Goal: Task Accomplishment & Management: Use online tool/utility

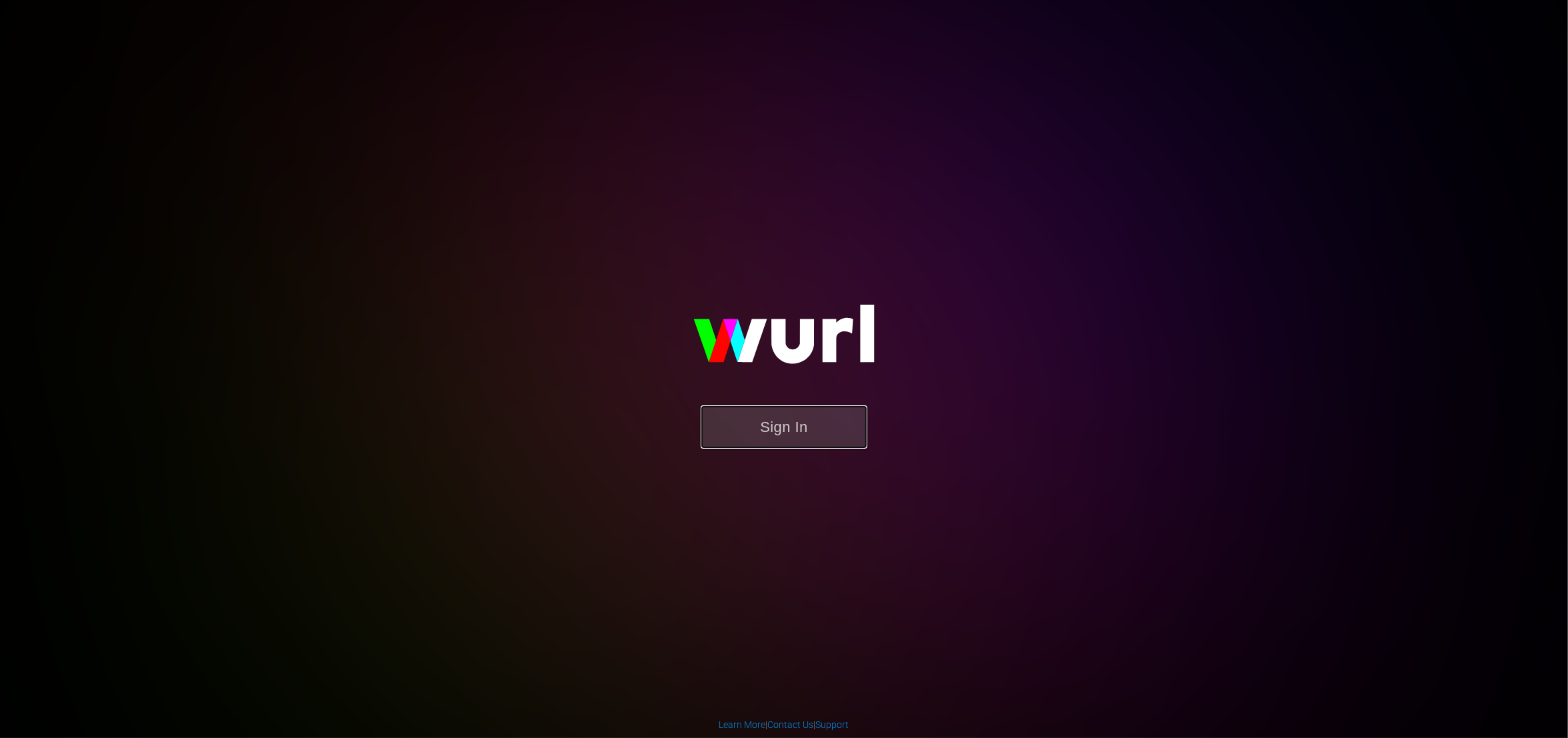
click at [791, 425] on button "Sign In" at bounding box center [784, 427] width 167 height 43
click at [792, 420] on button "Sign In" at bounding box center [774, 421] width 167 height 43
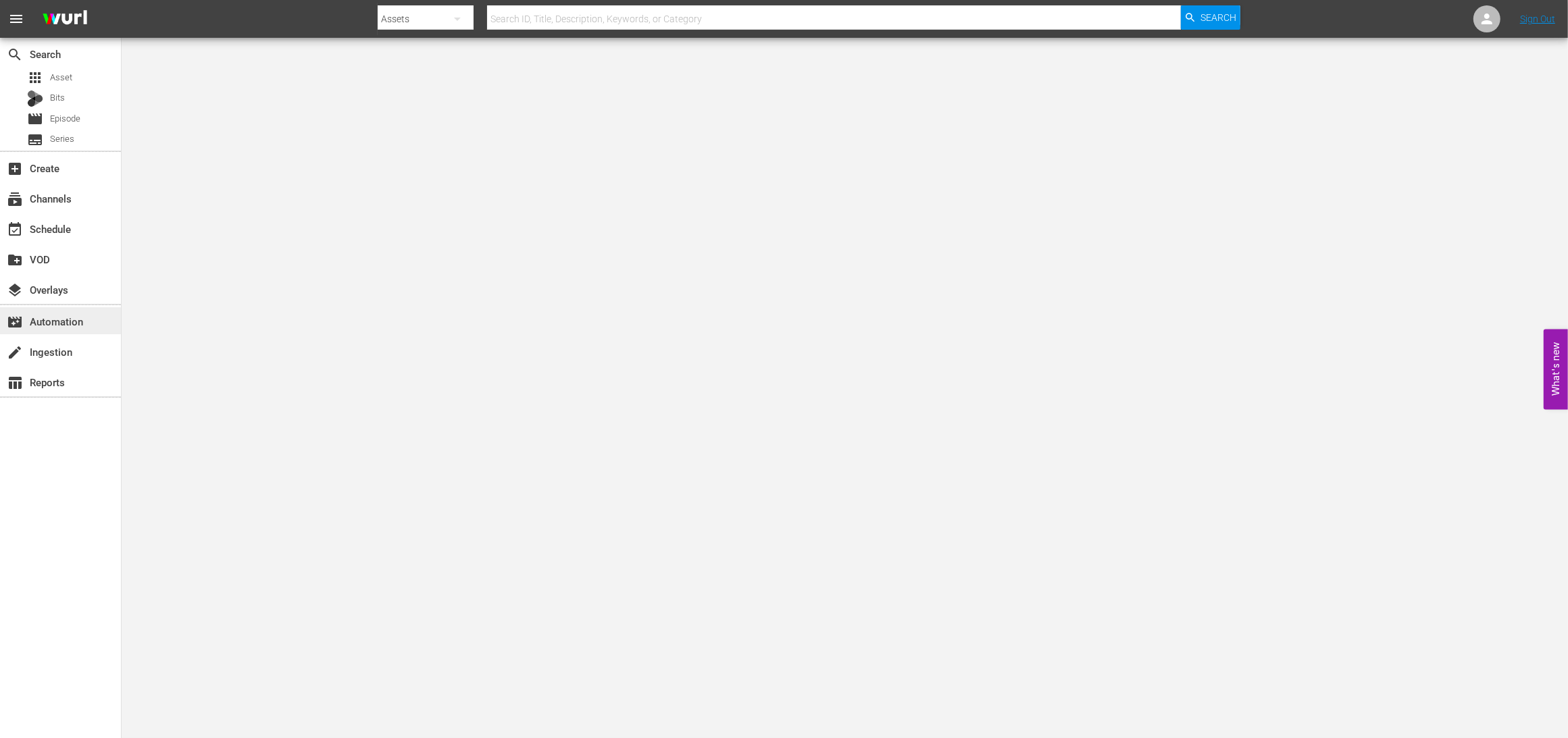
click at [73, 325] on div "movie_filter Automation" at bounding box center [38, 320] width 76 height 13
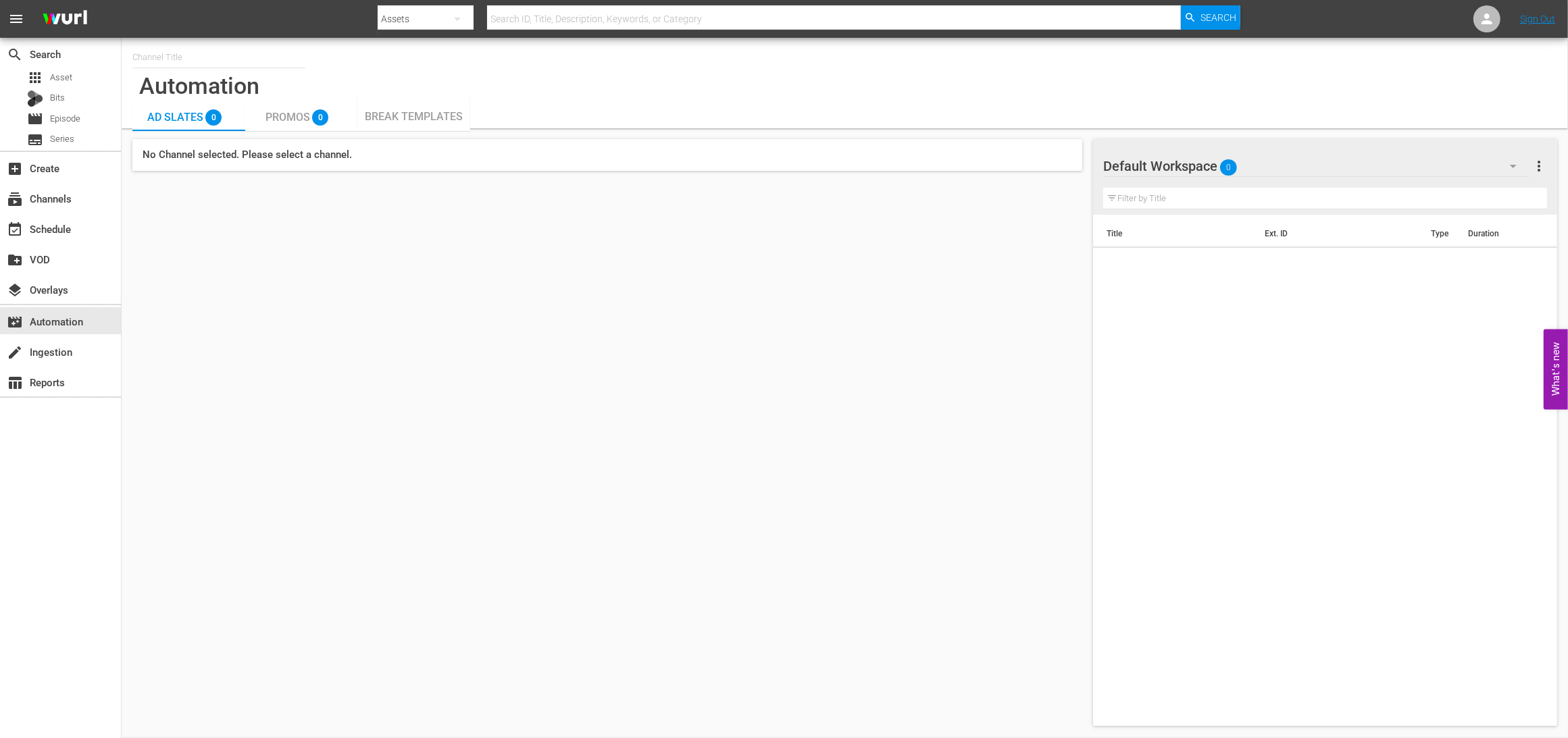
click at [294, 161] on h5 "No Channel selected. Please select a channel." at bounding box center [607, 155] width 949 height 31
click at [48, 200] on div "subscriptions Channels" at bounding box center [38, 197] width 76 height 13
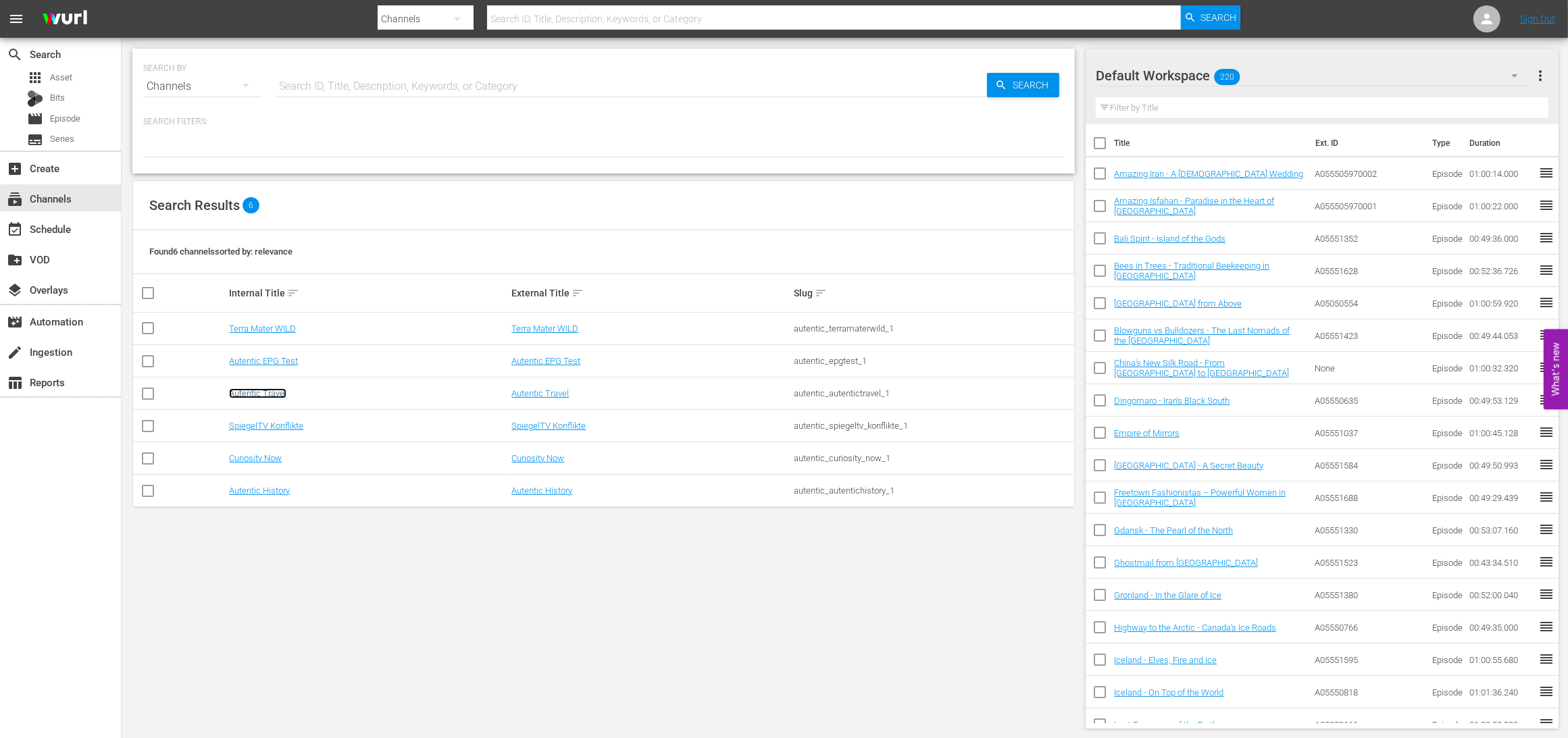
click at [267, 389] on link "Autentic Travel" at bounding box center [258, 393] width 58 height 10
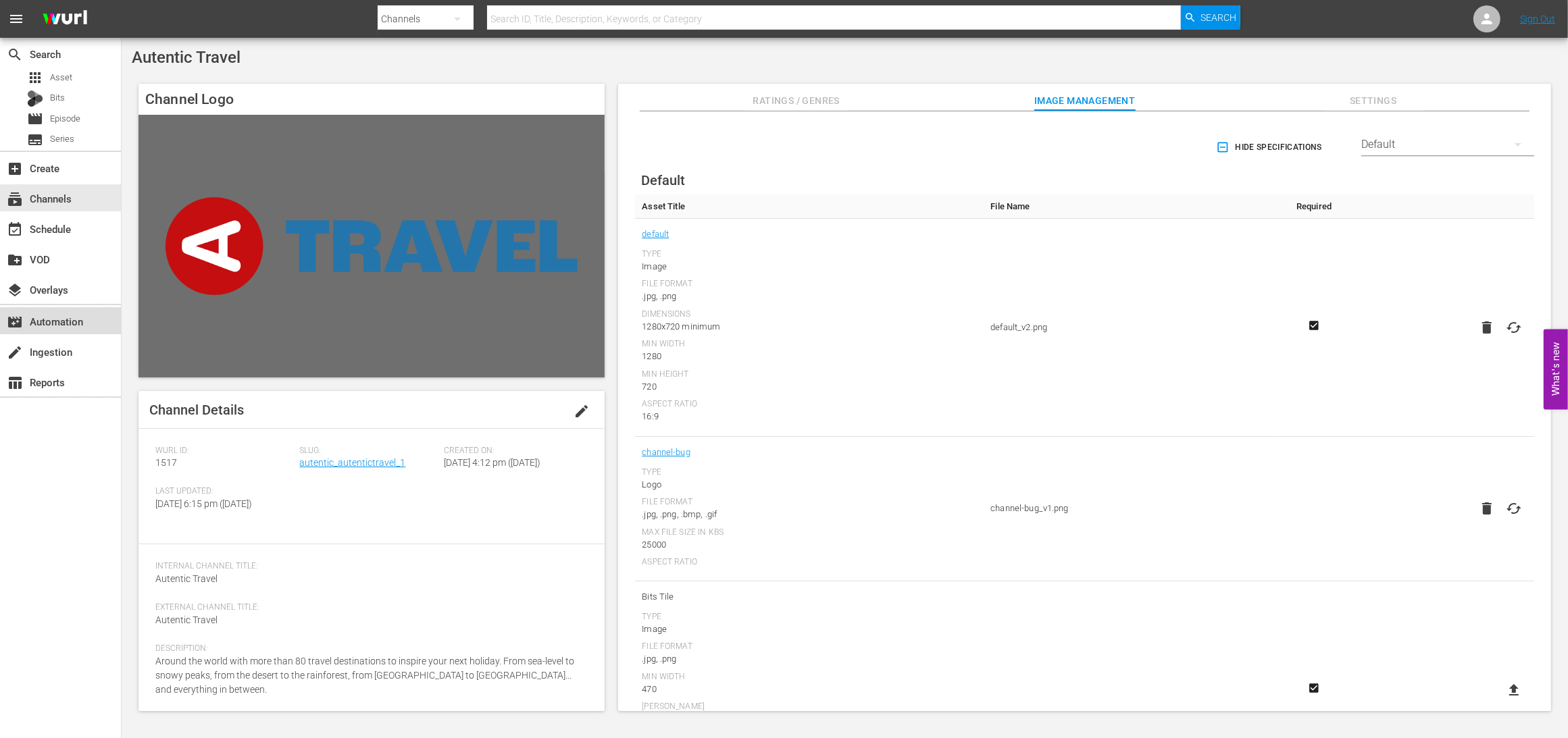
click at [58, 321] on div "movie_filter Automation" at bounding box center [38, 320] width 76 height 13
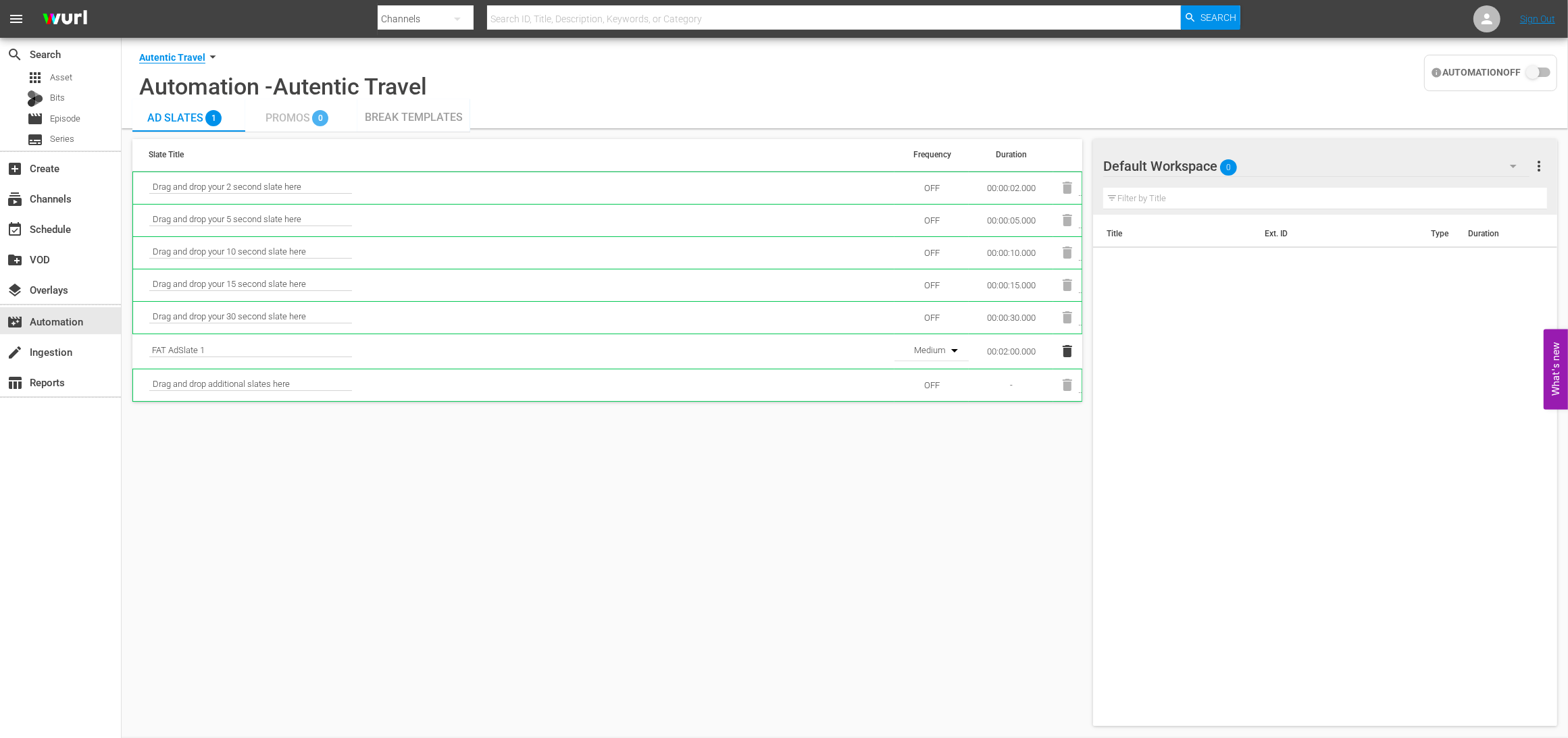
click at [297, 120] on span "Promos" at bounding box center [288, 118] width 45 height 13
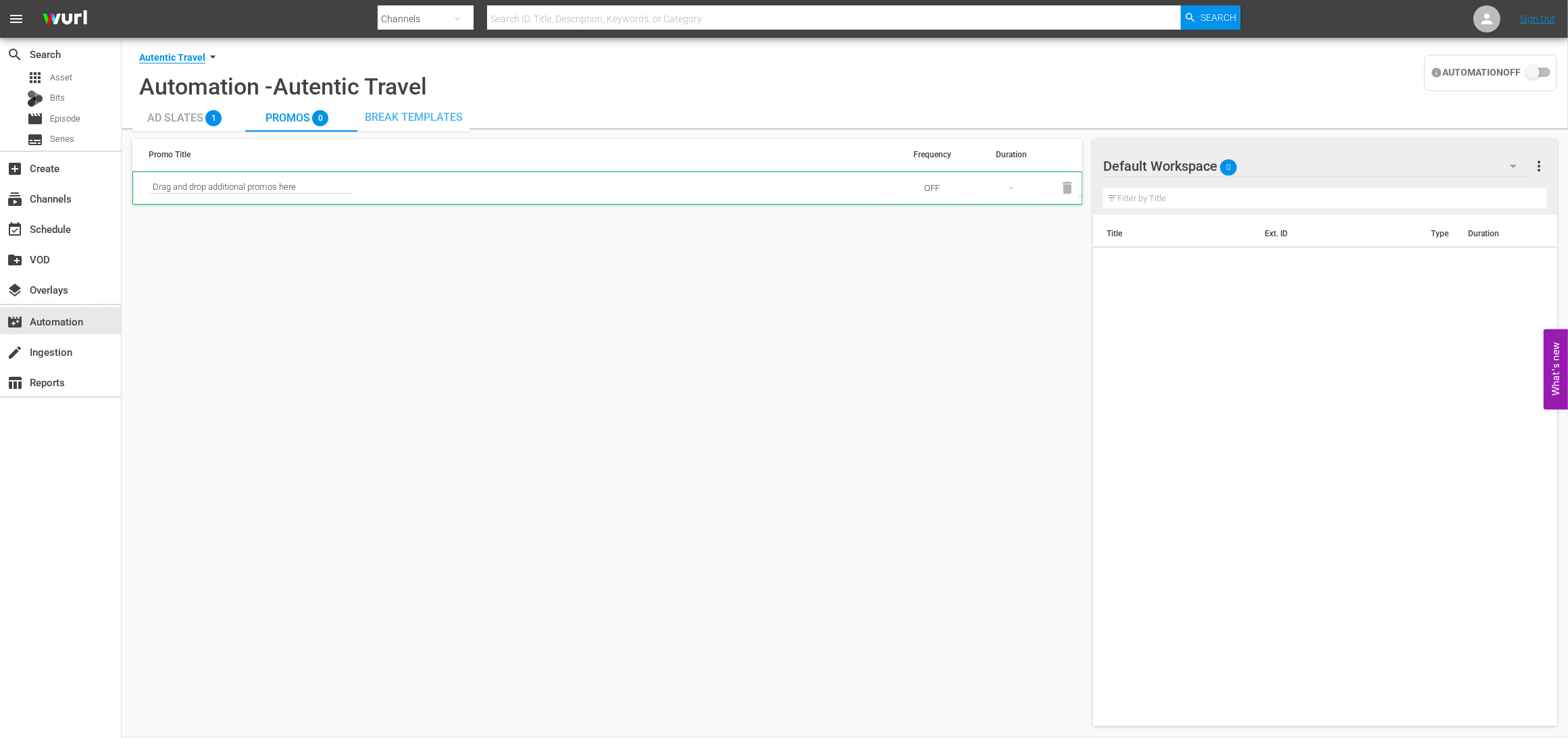
click at [426, 118] on span "Break Templates" at bounding box center [414, 117] width 98 height 13
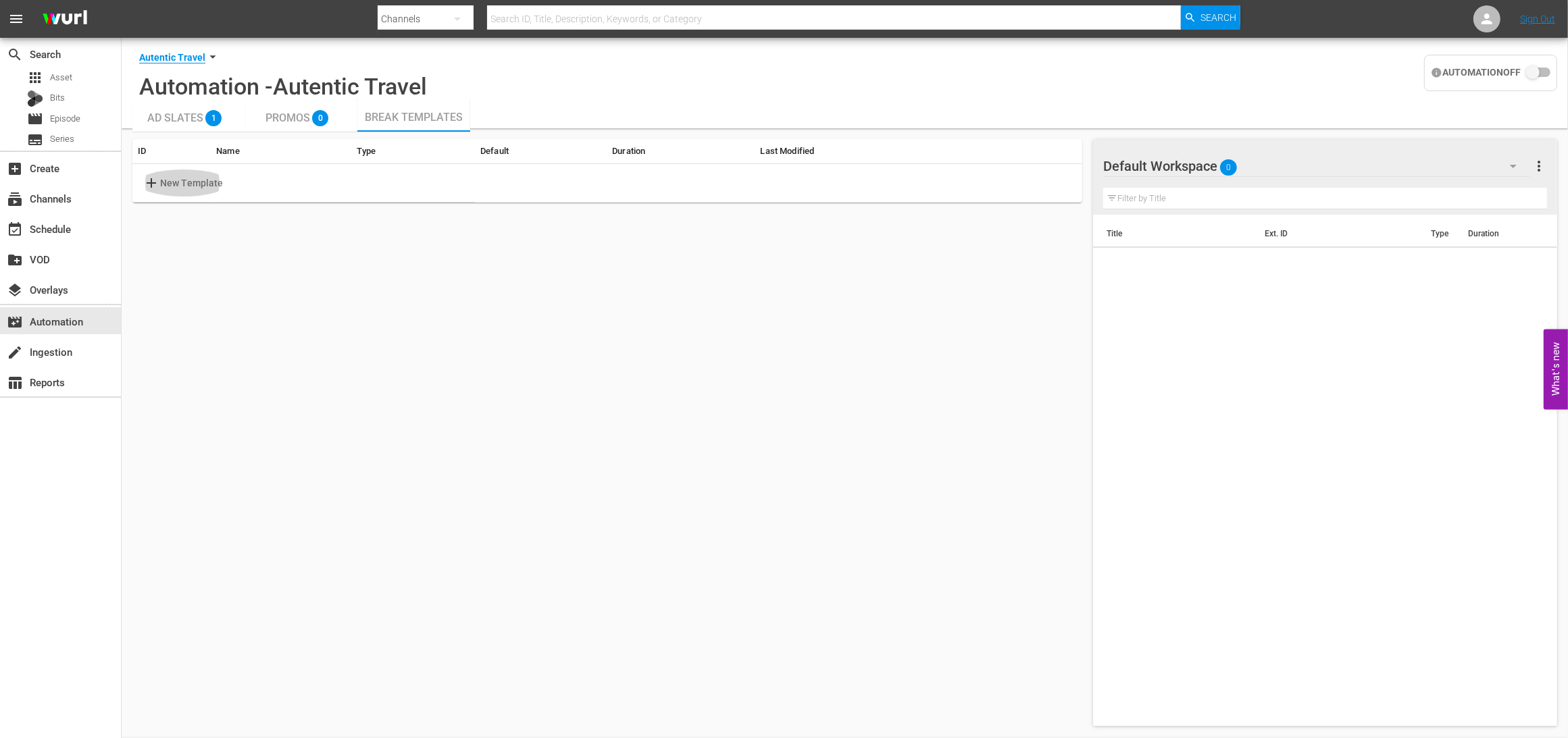
click at [156, 183] on span "add" at bounding box center [151, 183] width 17 height 16
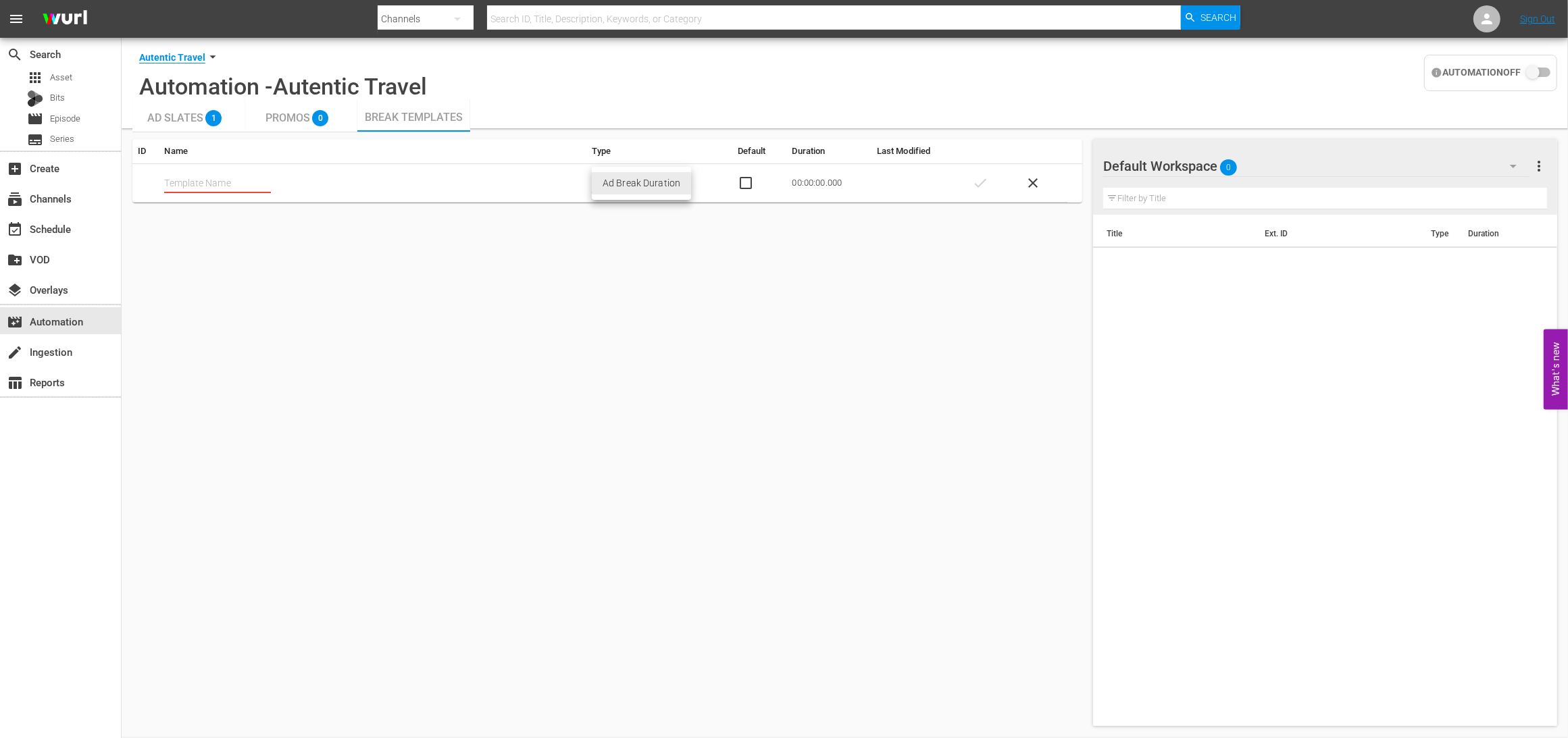
click at [678, 182] on body "menu Search By Channels Search ID, Title, Description, Keywords, or Category Se…" at bounding box center [784, 369] width 1568 height 738
click at [298, 119] on div at bounding box center [784, 369] width 1568 height 738
click at [201, 111] on div "Ad Slates 1" at bounding box center [189, 115] width 83 height 27
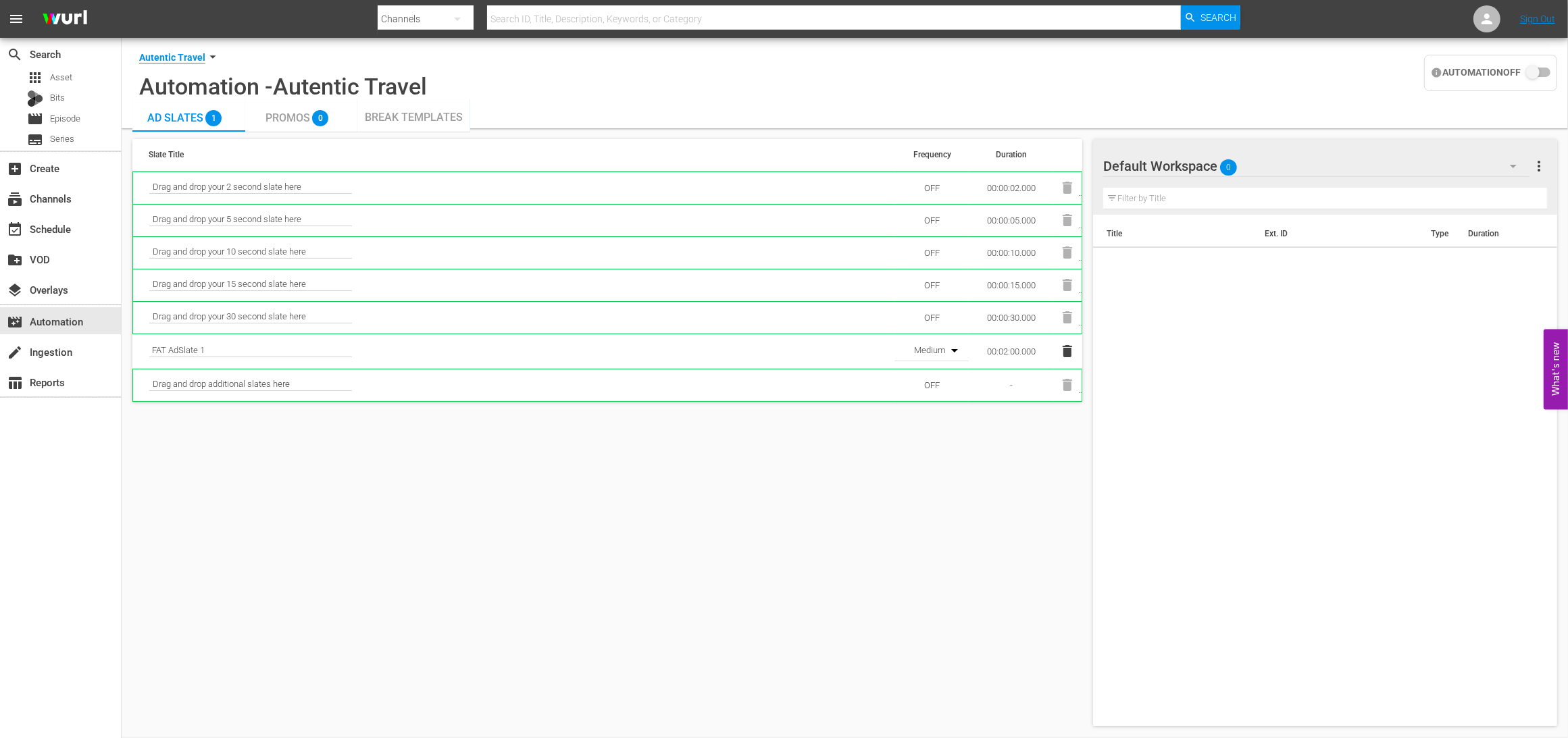
click at [298, 119] on span "Promos" at bounding box center [288, 118] width 45 height 13
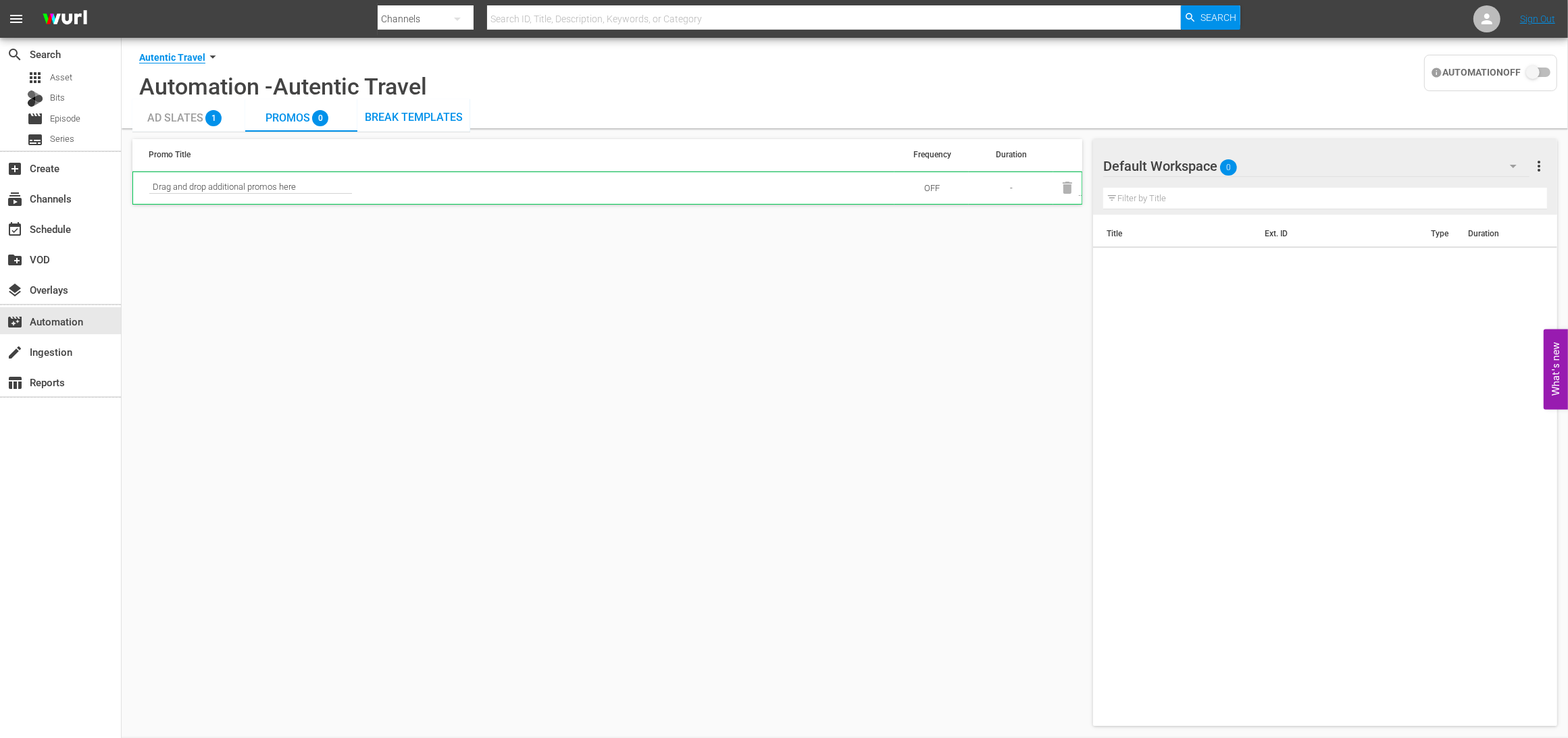
click at [297, 186] on span "Drag and drop additional promos here" at bounding box center [250, 188] width 202 height 13
click at [1257, 194] on input "text" at bounding box center [1325, 199] width 444 height 22
click at [269, 182] on span "Drag and drop additional promos here" at bounding box center [250, 188] width 202 height 13
click at [1513, 164] on icon "button" at bounding box center [1513, 166] width 16 height 16
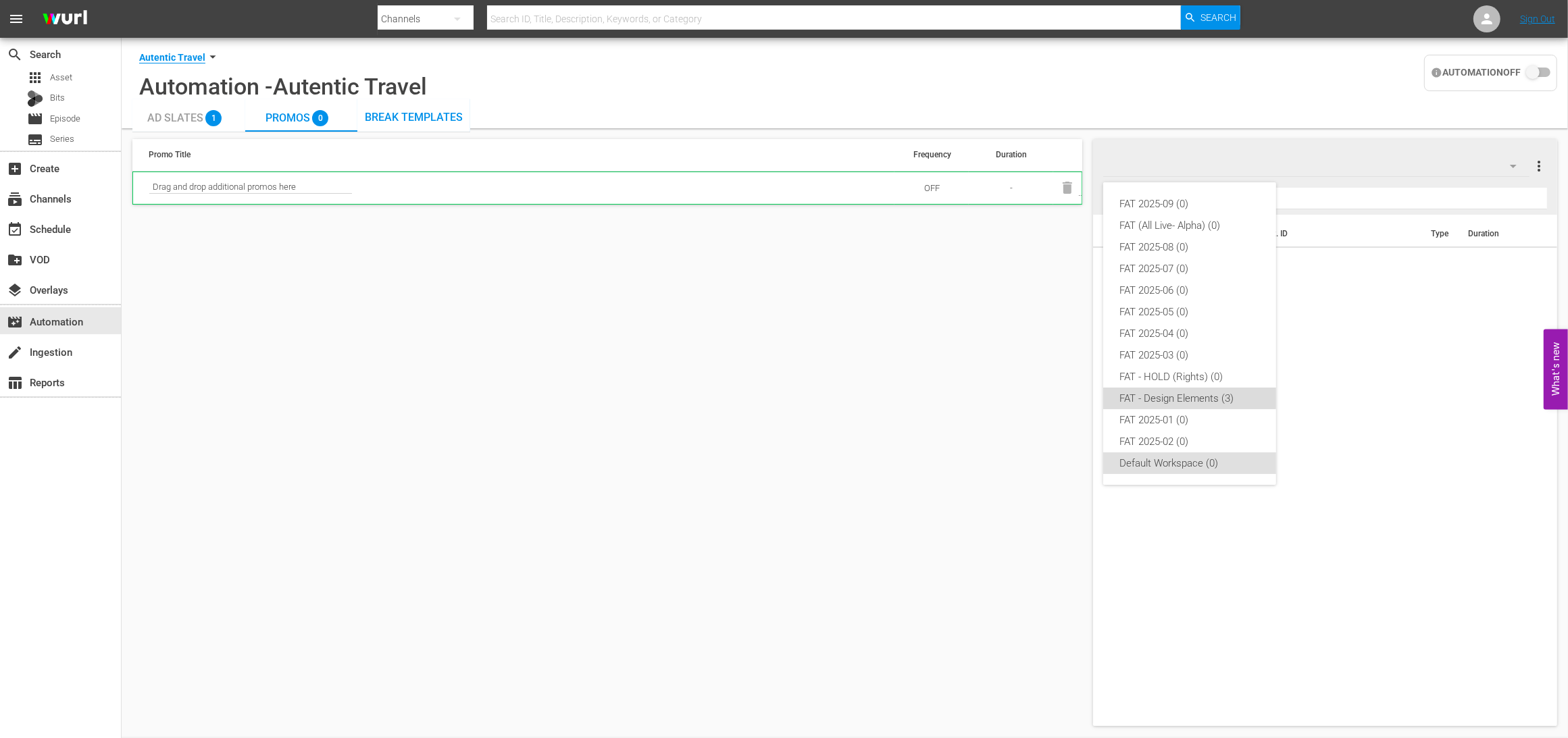
click at [1135, 395] on div "FAT - Design Elements (3)" at bounding box center [1189, 398] width 140 height 22
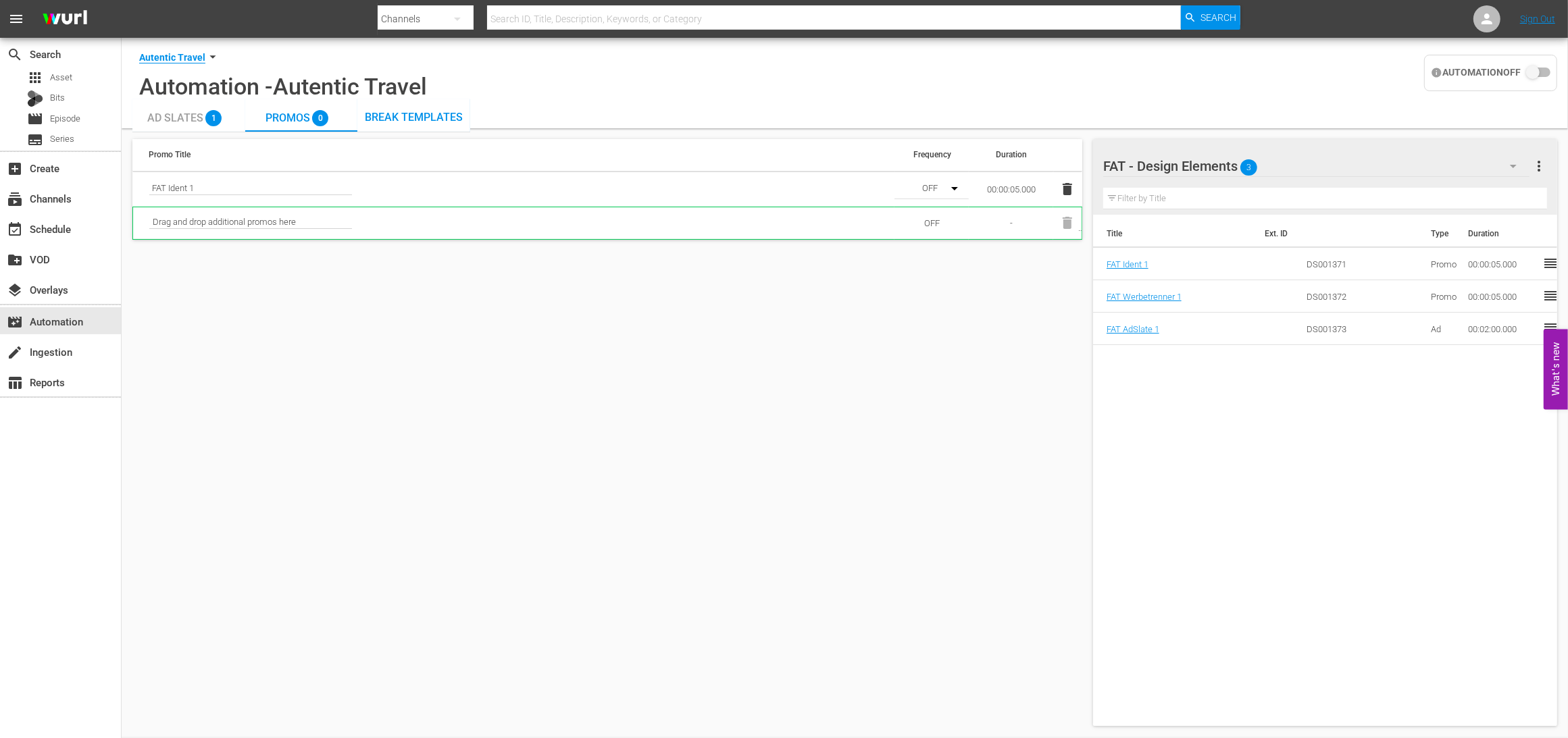
click at [431, 114] on span "Break Templates" at bounding box center [414, 117] width 98 height 13
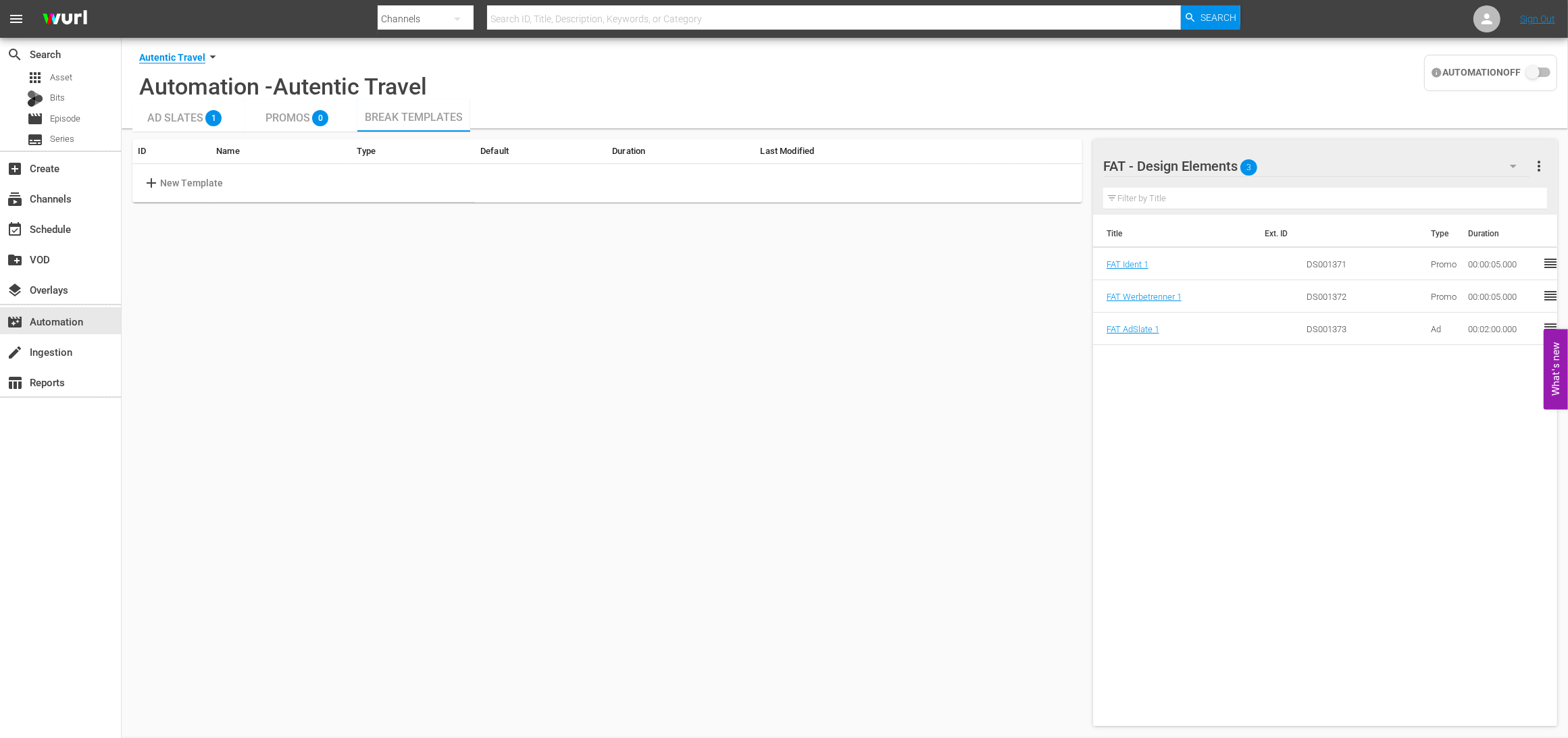
click at [298, 108] on div "Promos 0" at bounding box center [300, 115] width 71 height 27
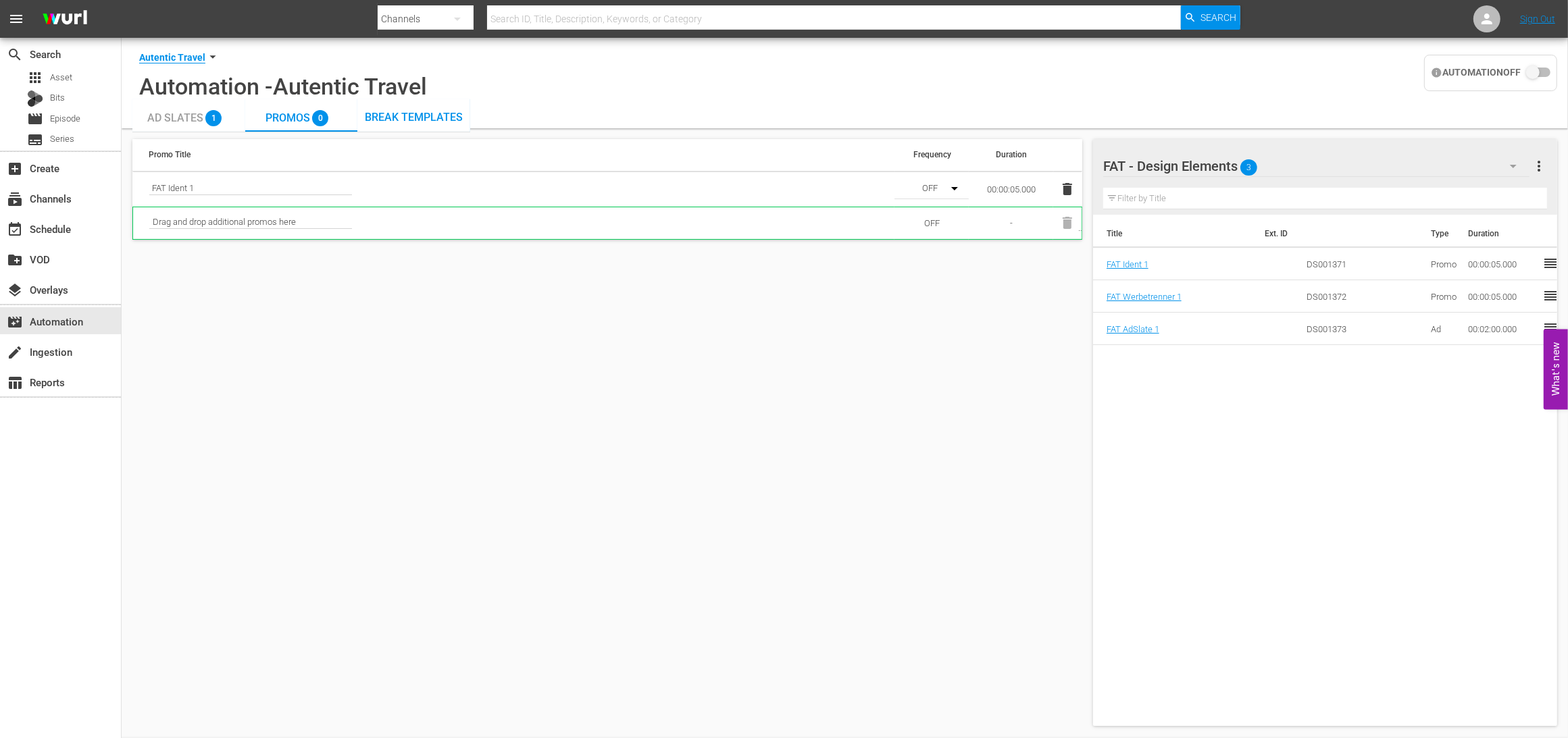
click at [185, 117] on span "Ad Slates" at bounding box center [175, 118] width 56 height 13
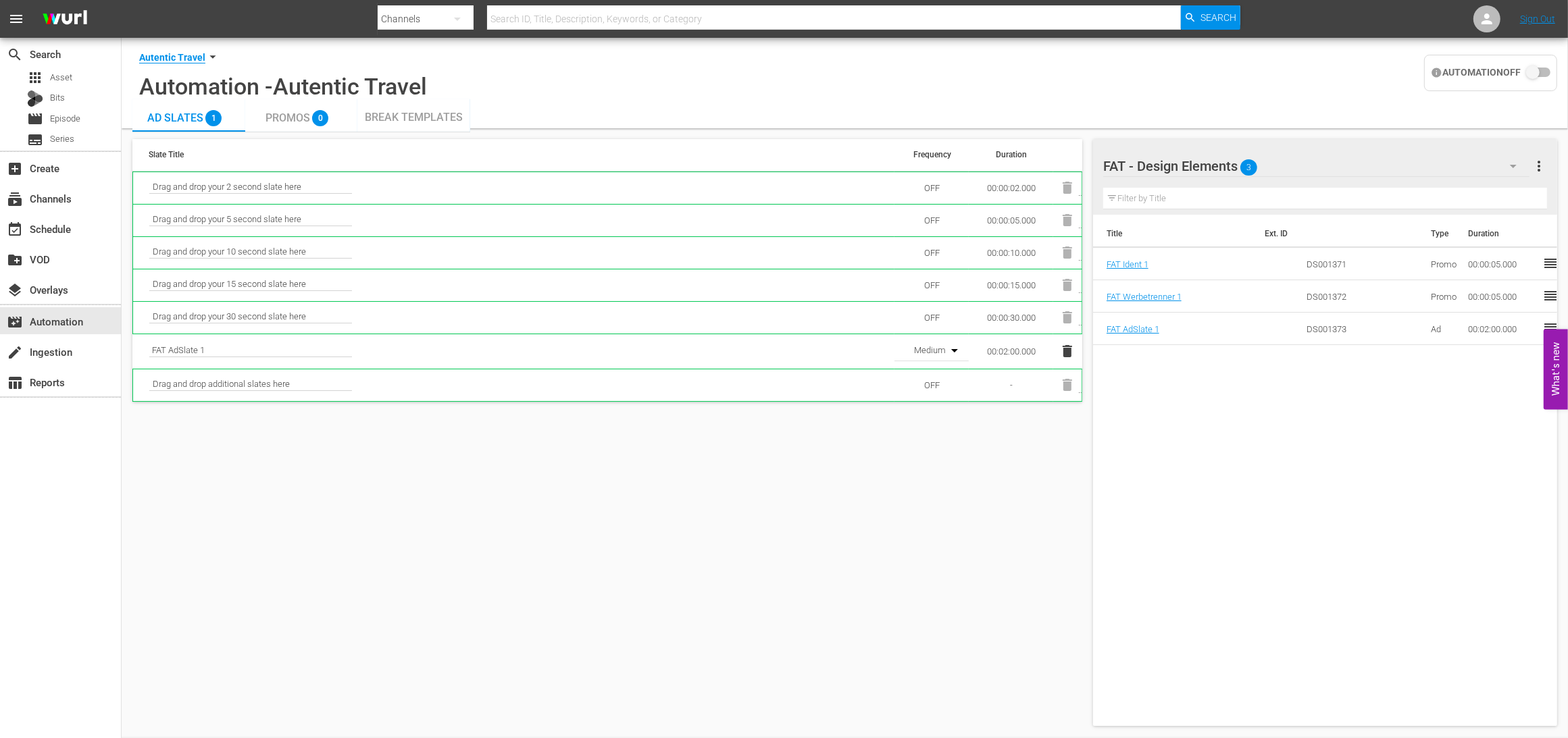
click at [296, 118] on span "Promos" at bounding box center [288, 118] width 45 height 13
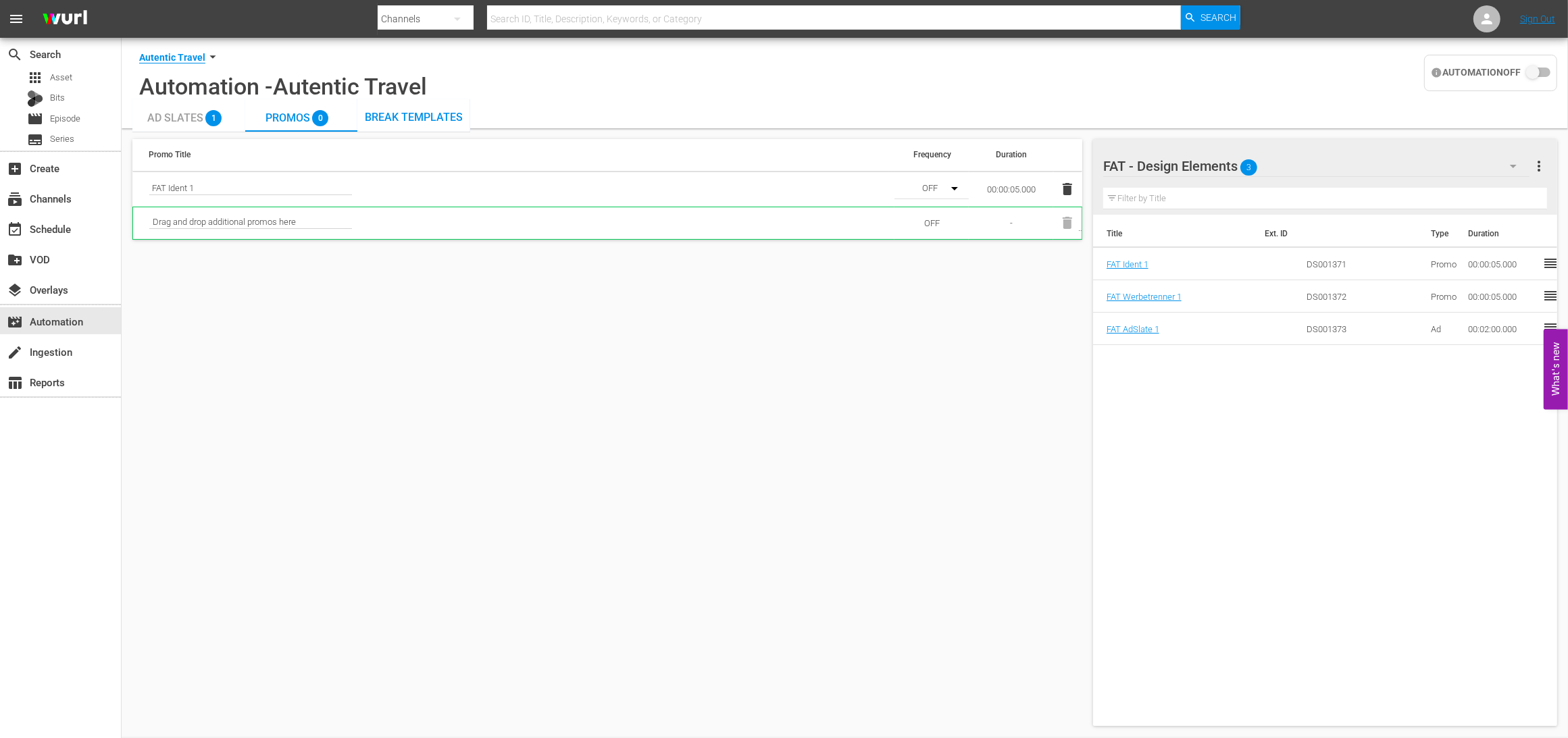
click at [953, 188] on icon "button" at bounding box center [955, 189] width 7 height 4
click at [922, 237] on div "Medium" at bounding box center [930, 237] width 71 height 22
click at [895, 311] on div "Promo Title Frequency Duration FAT Ident 1 Medium 00:00:05.000 Drag and drop ad…" at bounding box center [607, 432] width 949 height 587
click at [428, 112] on span "Break Templates" at bounding box center [414, 117] width 98 height 13
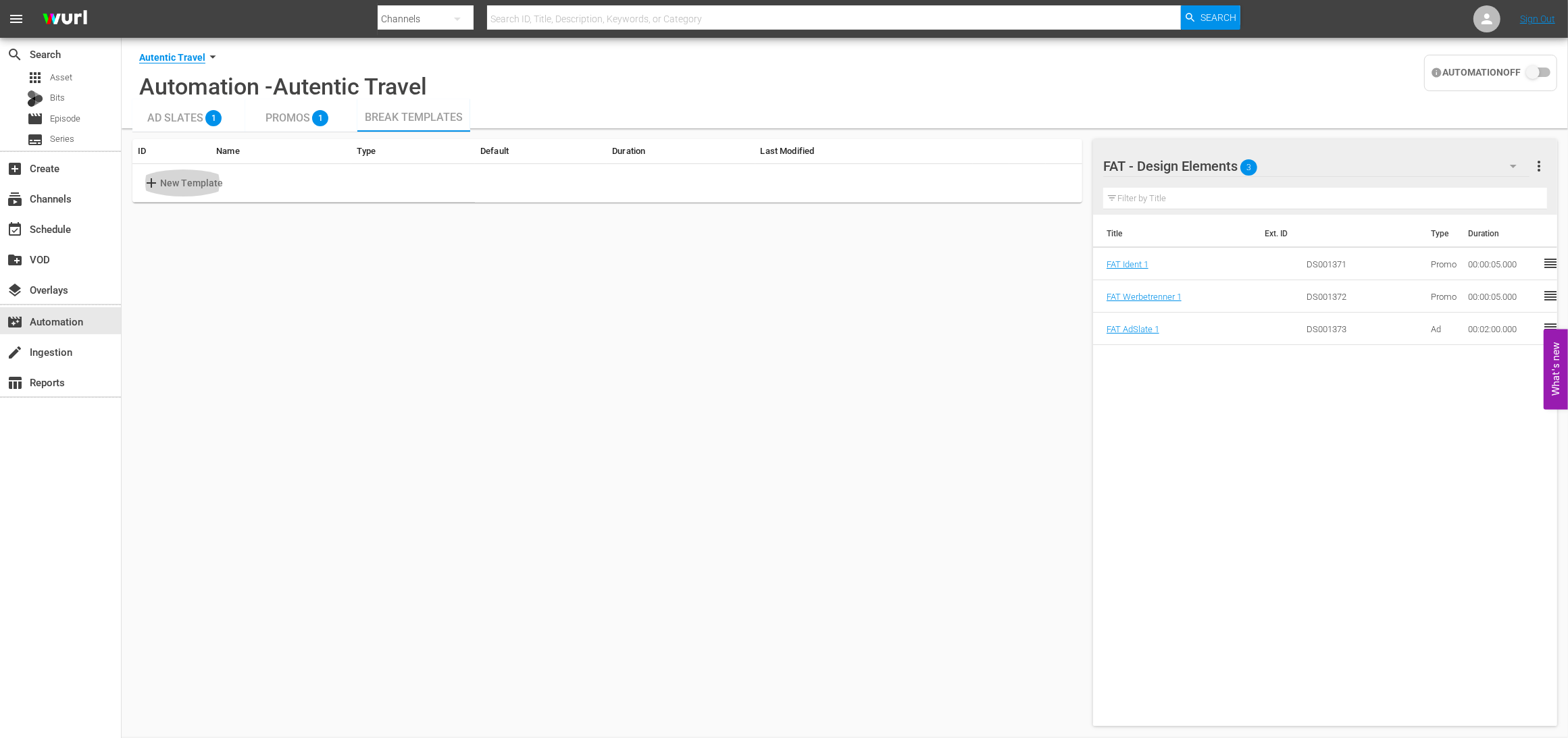
click at [157, 185] on span "add" at bounding box center [151, 183] width 17 height 16
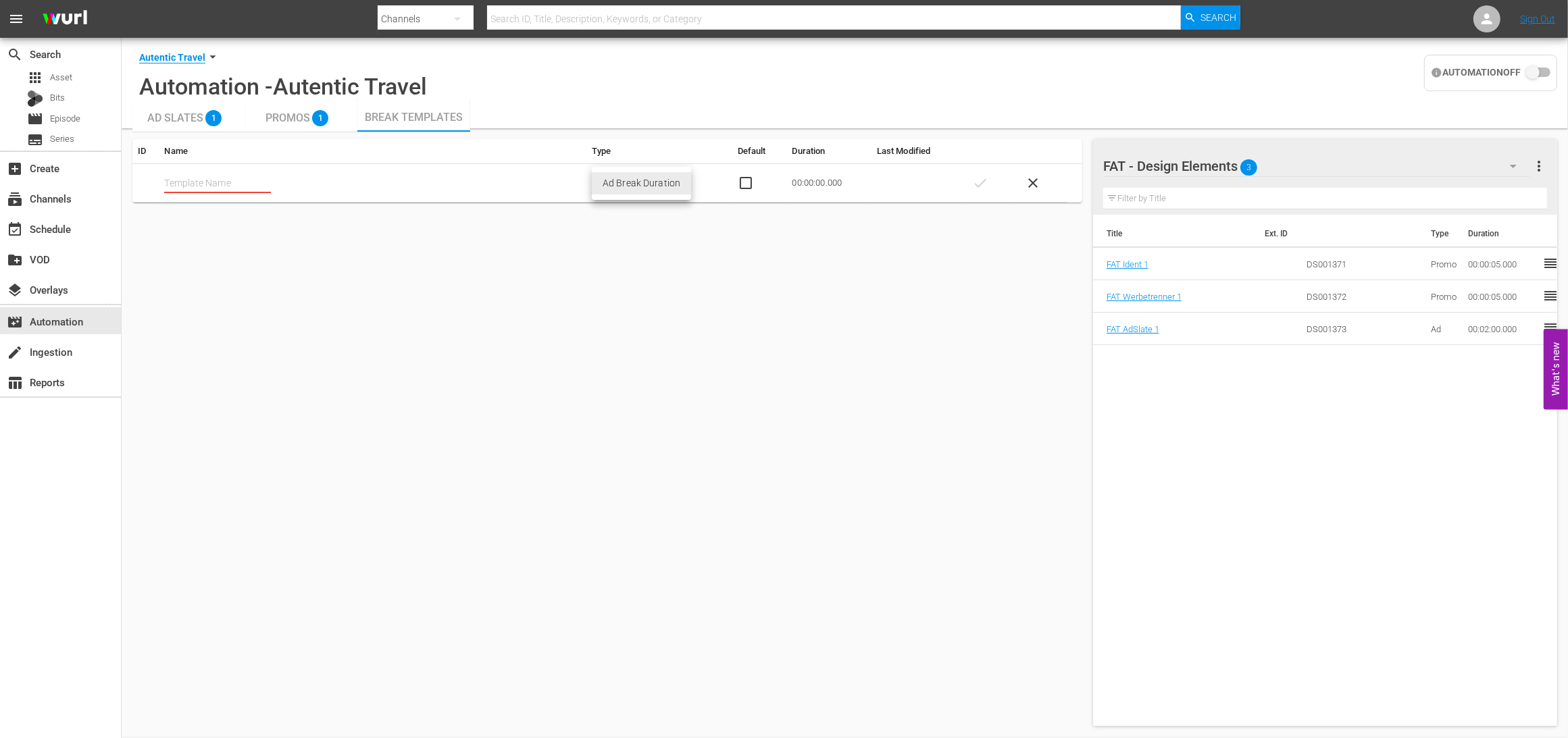
click at [668, 184] on body "menu Search By Channels Search ID, Title, Description, Keywords, or Category Se…" at bounding box center [784, 369] width 1568 height 738
click at [740, 235] on div at bounding box center [784, 369] width 1568 height 738
click at [237, 181] on input "text" at bounding box center [218, 182] width 107 height 21
type input "FAT Automation Test"
click at [679, 179] on body "menu Search By Channels Search ID, Title, Description, Keywords, or Category Se…" at bounding box center [784, 369] width 1568 height 738
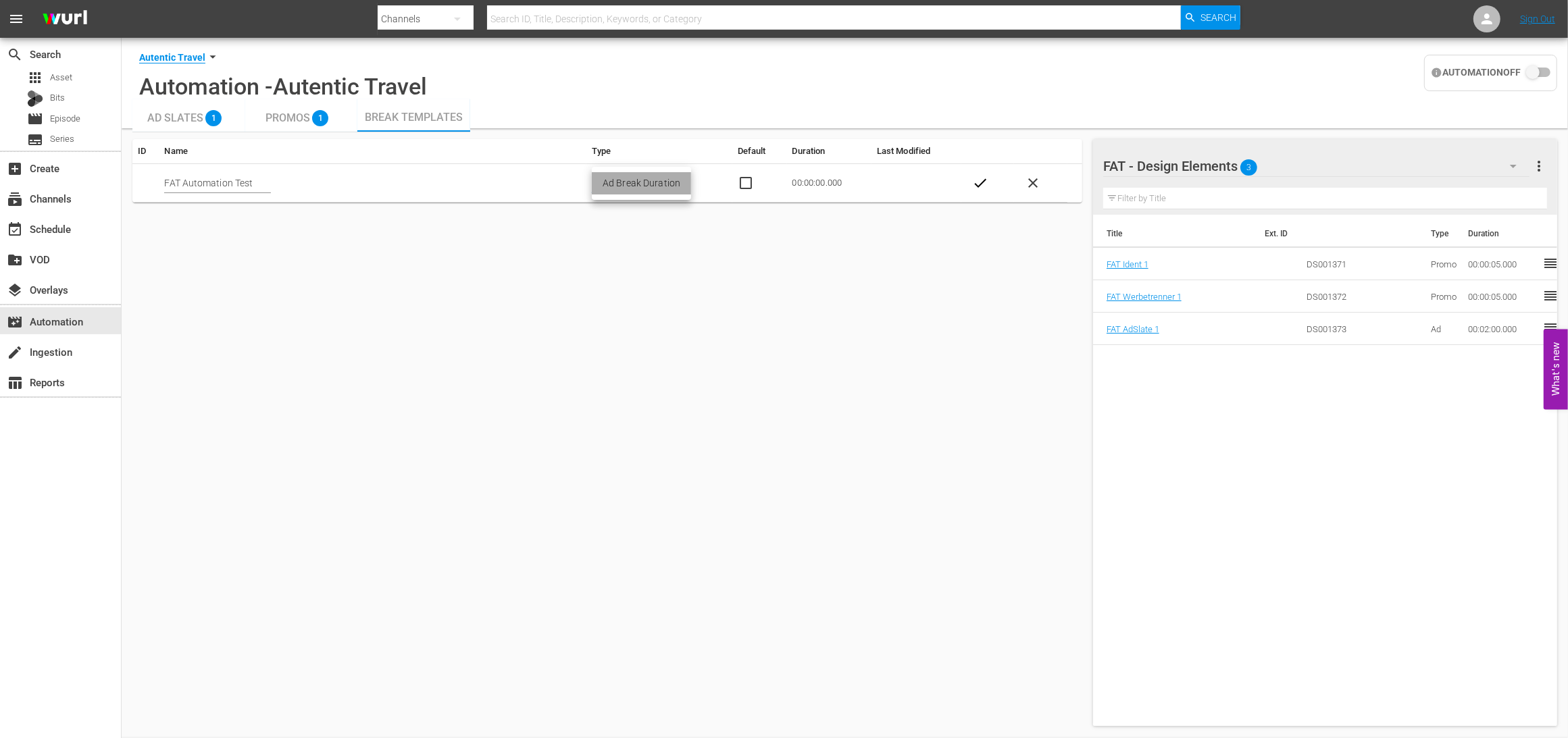
click at [682, 183] on li "Ad Break Duration" at bounding box center [641, 183] width 99 height 22
click at [682, 180] on body "menu Search By Channels Search ID, Title, Description, Keywords, or Category Se…" at bounding box center [784, 369] width 1568 height 738
click at [976, 184] on div at bounding box center [784, 369] width 1568 height 738
click at [976, 186] on span "check" at bounding box center [980, 183] width 16 height 16
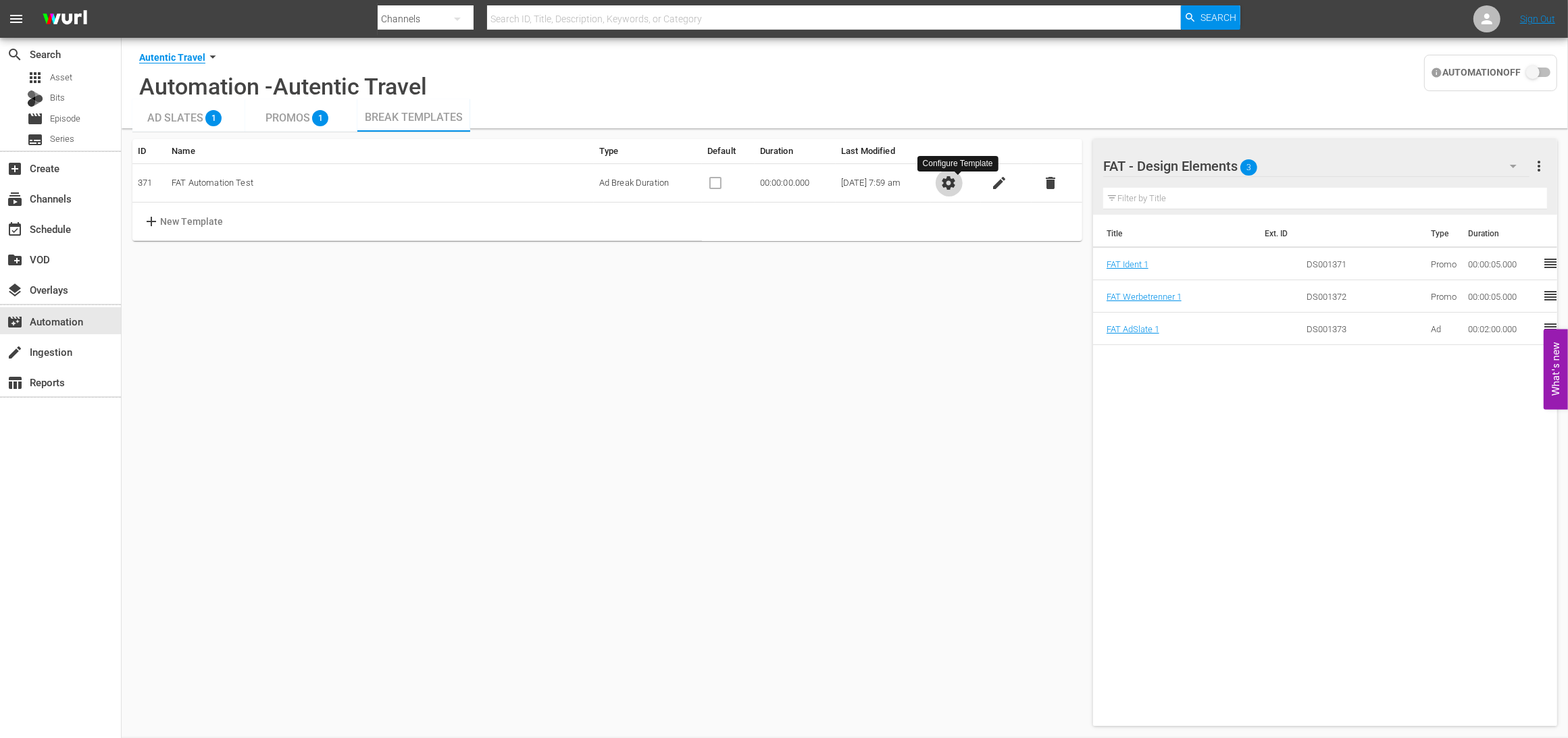
click at [957, 184] on span "settings" at bounding box center [949, 183] width 16 height 16
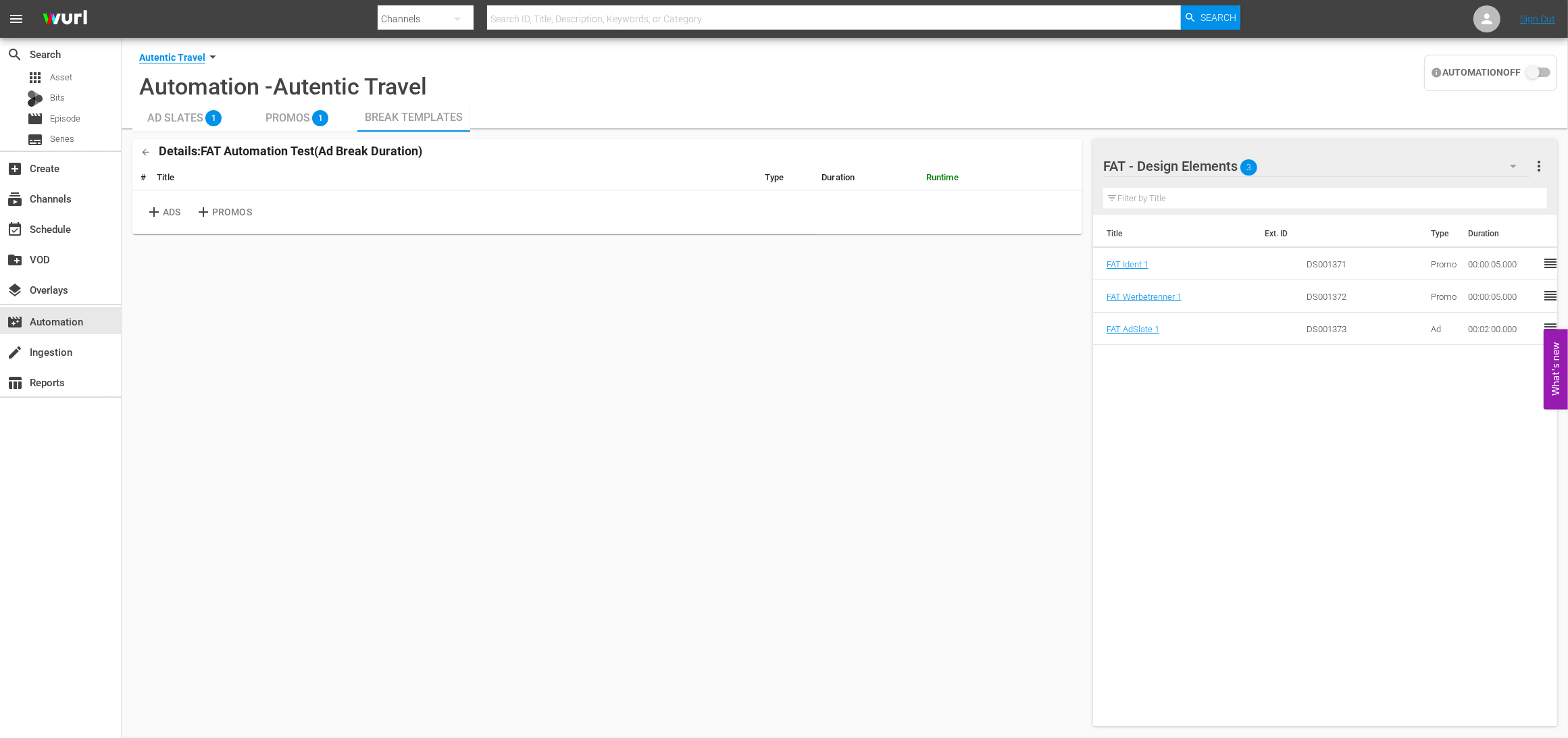
click at [156, 209] on span "add" at bounding box center [154, 212] width 17 height 16
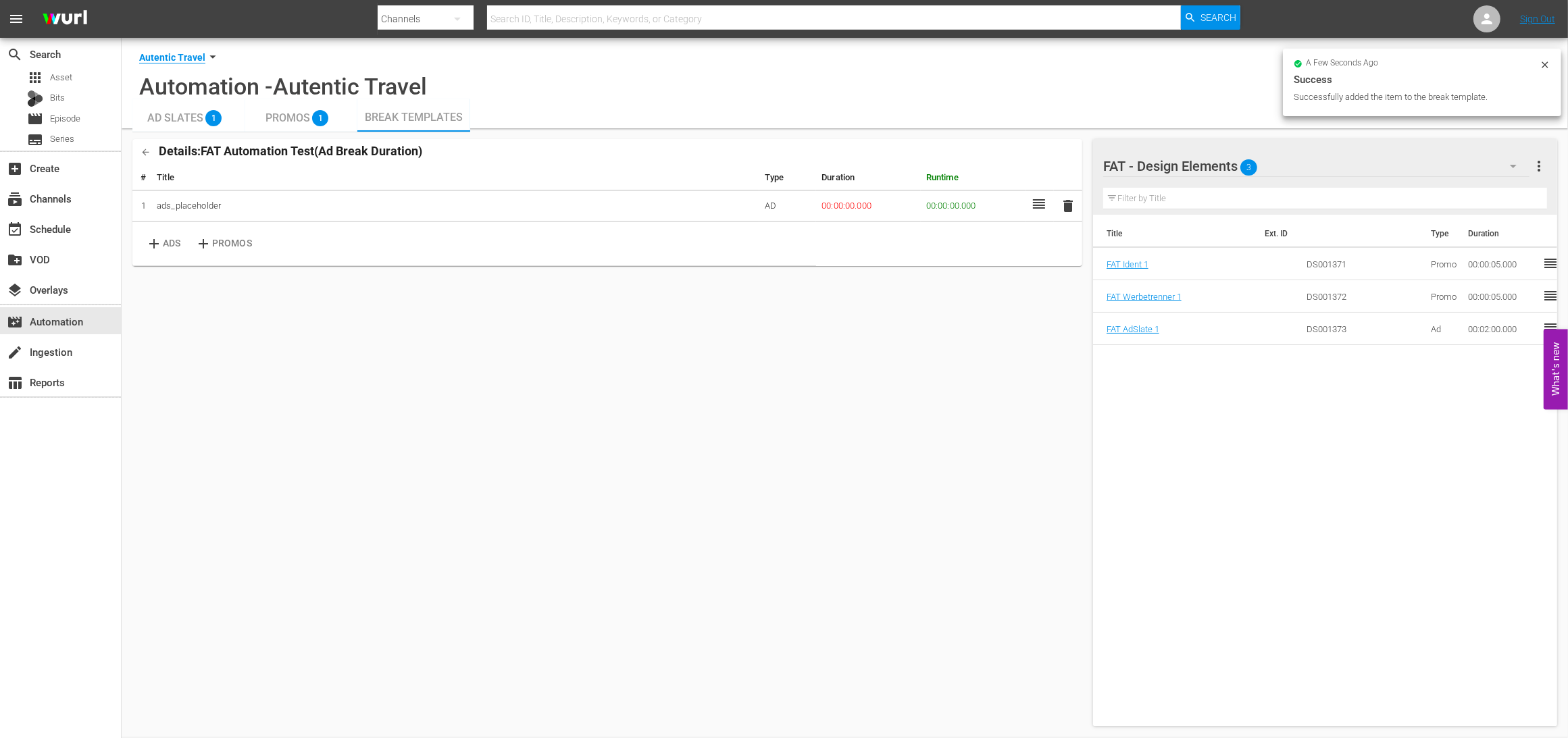
click at [156, 213] on td "ads_placeholder" at bounding box center [455, 206] width 608 height 31
click at [205, 243] on span "add" at bounding box center [203, 244] width 17 height 16
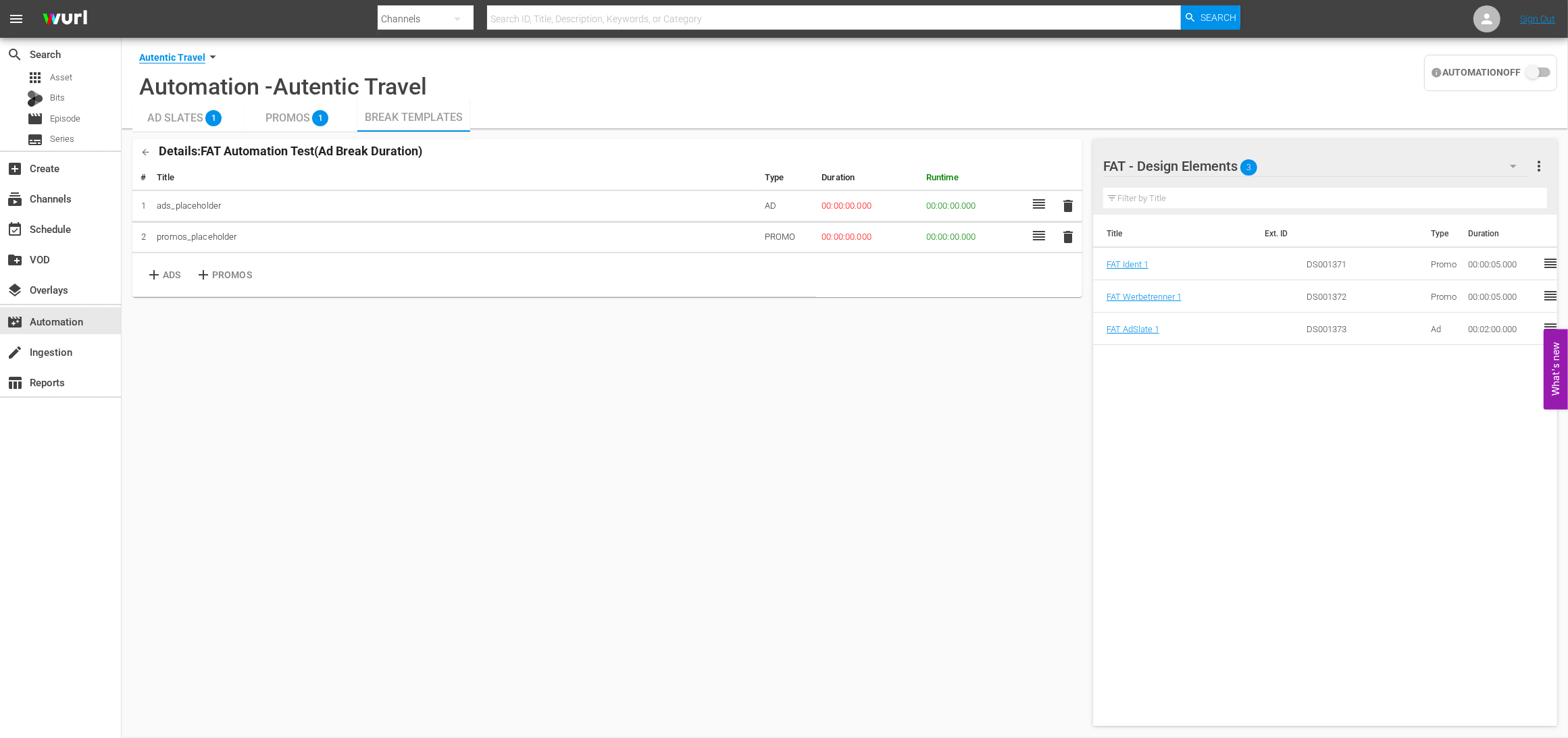
click at [1036, 236] on icon at bounding box center [1038, 236] width 16 height 16
click at [1065, 237] on span "delete" at bounding box center [1068, 237] width 16 height 16
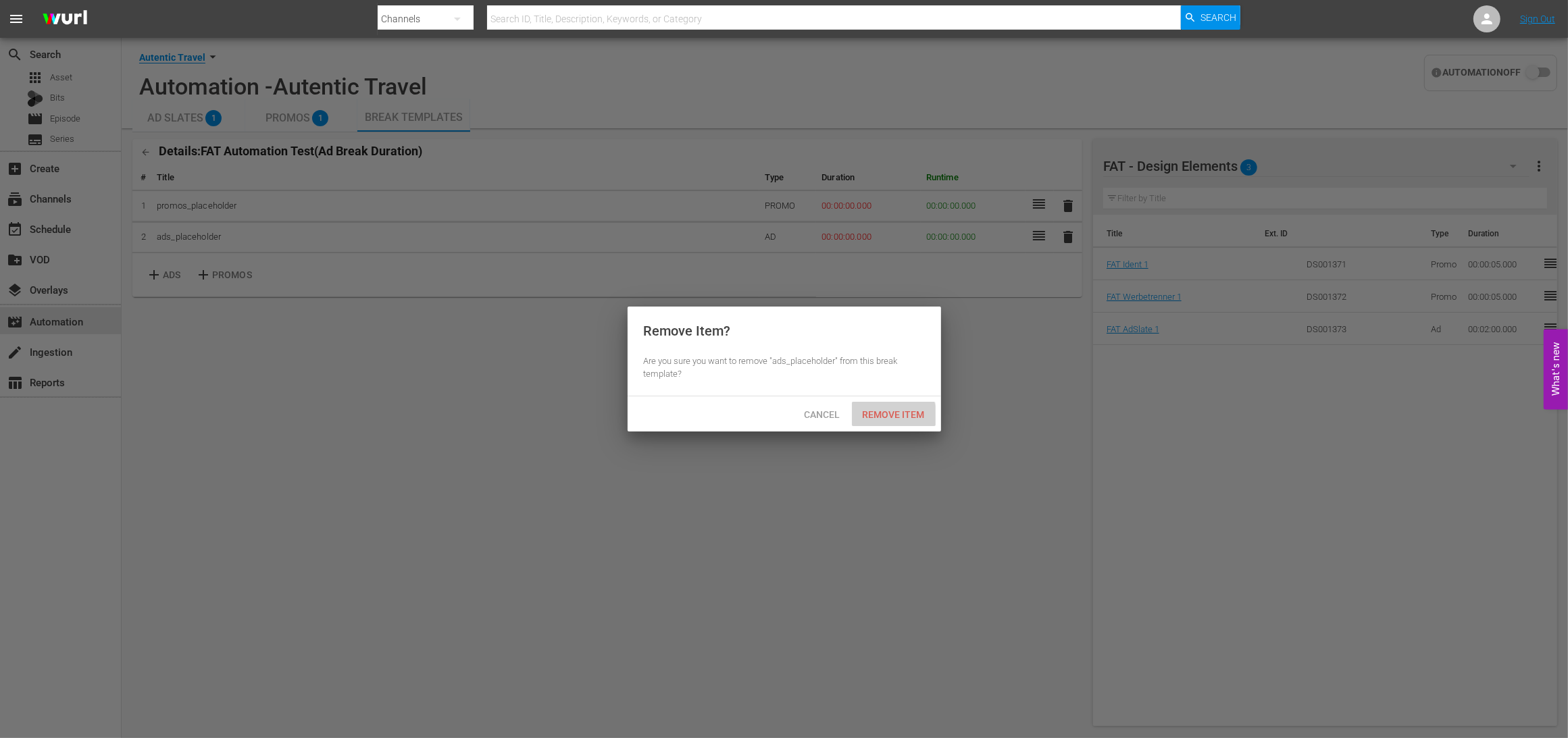
click at [882, 420] on span "Remove Item" at bounding box center [893, 414] width 84 height 11
